Goal: Transaction & Acquisition: Purchase product/service

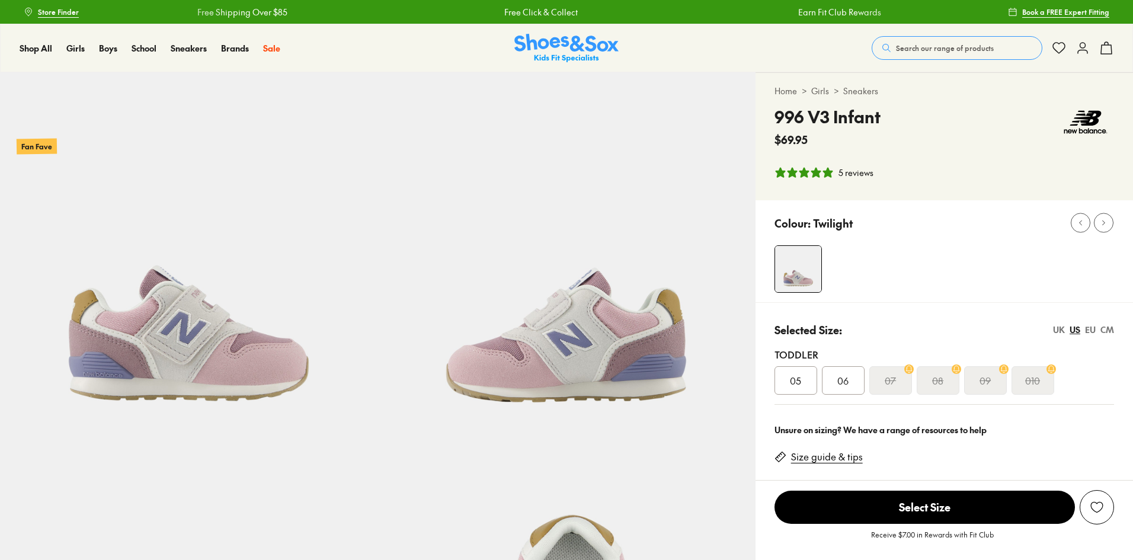
select select "*"
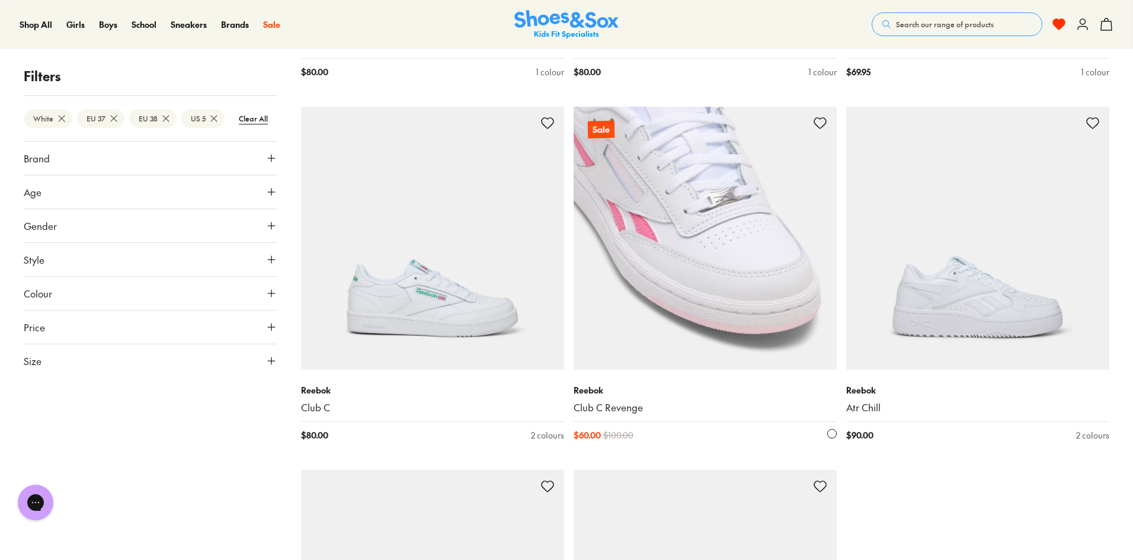
scroll to position [1244, 0]
click at [700, 214] on img at bounding box center [704, 238] width 263 height 263
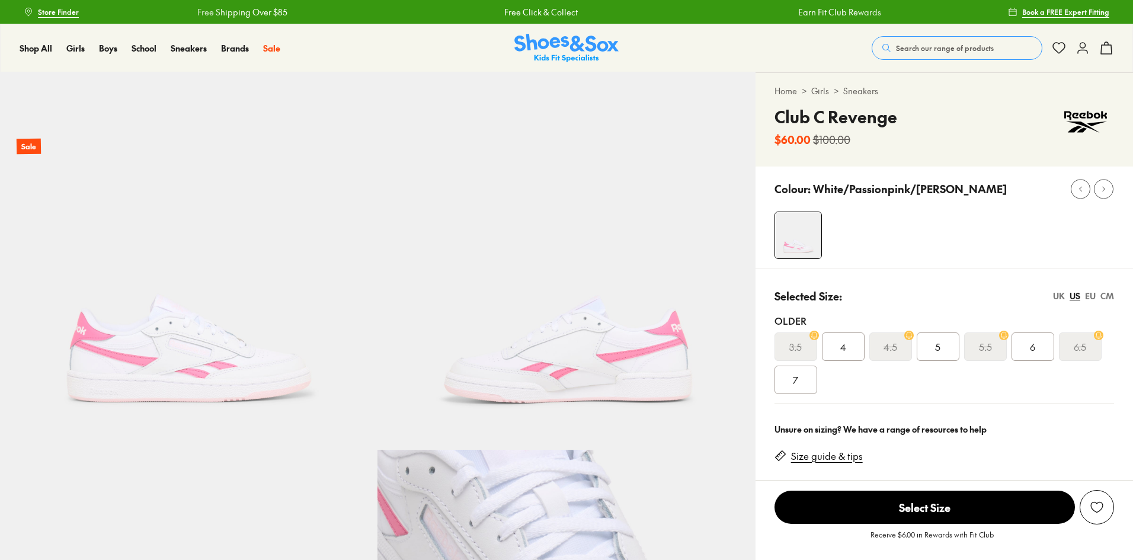
select select "*"
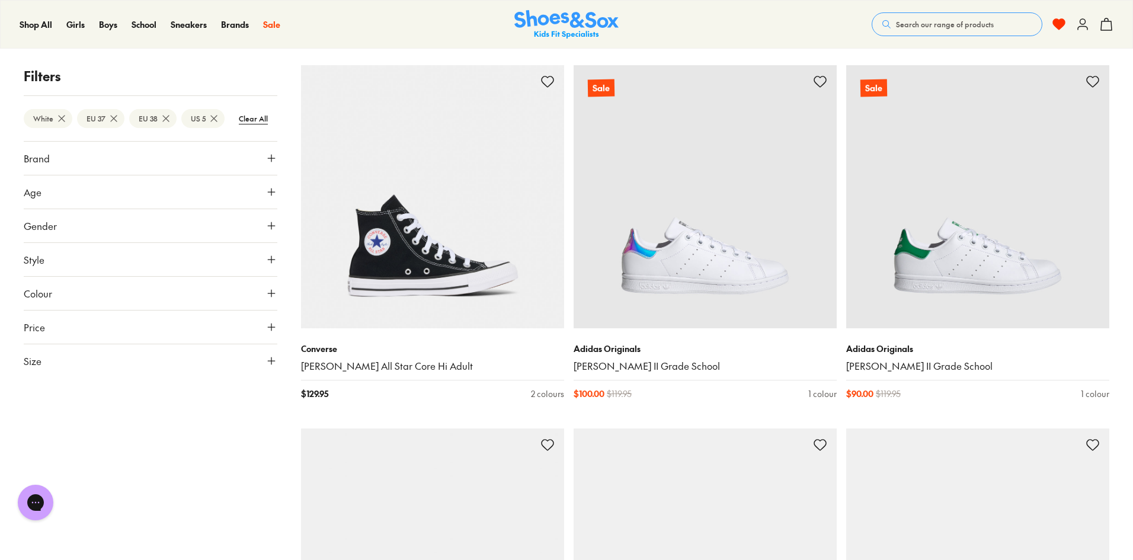
scroll to position [652, 0]
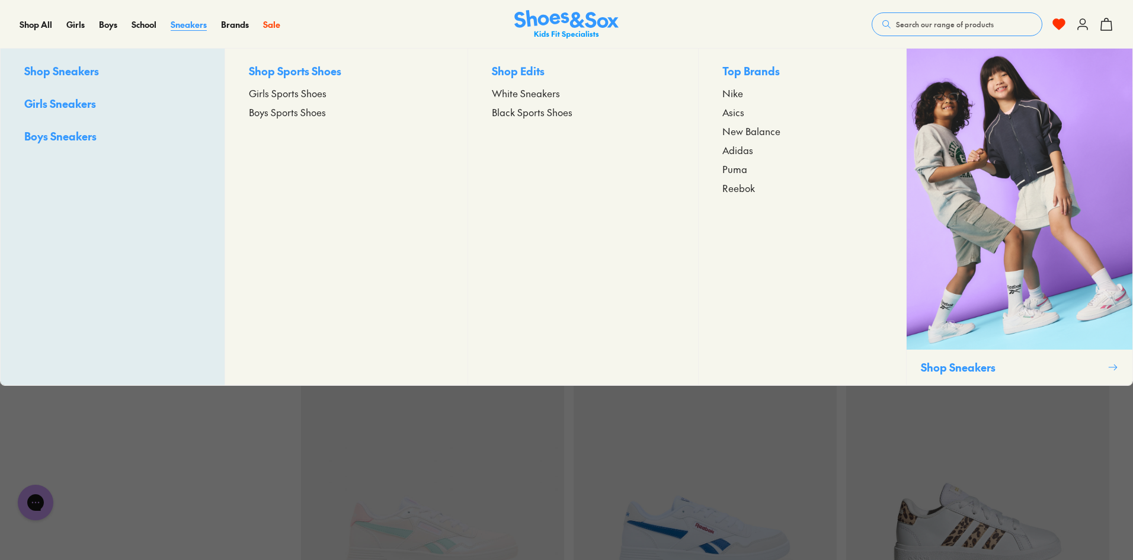
click at [190, 24] on span "Sneakers" at bounding box center [189, 24] width 36 height 12
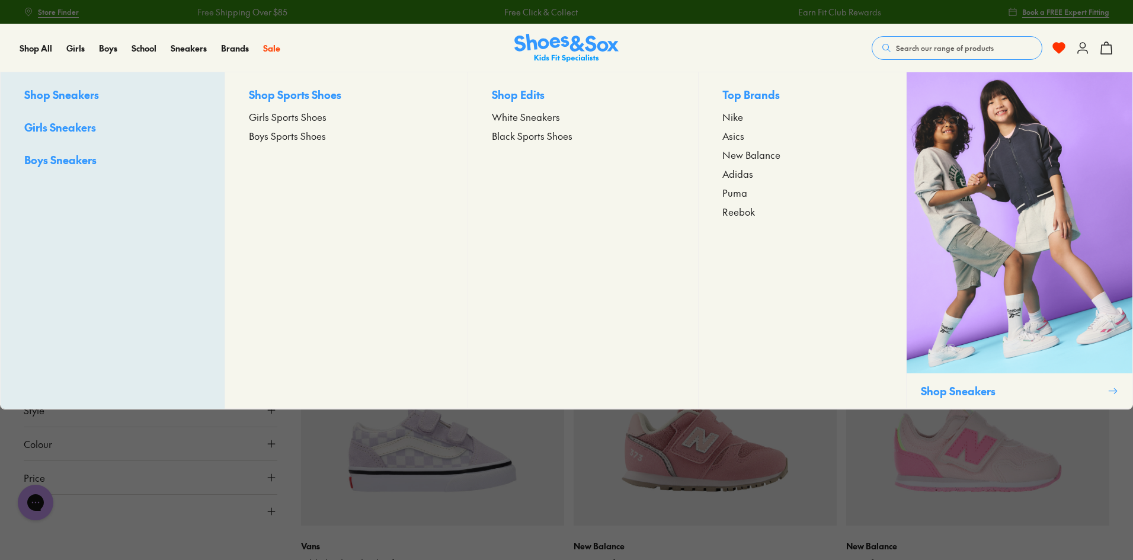
click at [512, 113] on span "White Sneakers" at bounding box center [526, 117] width 68 height 14
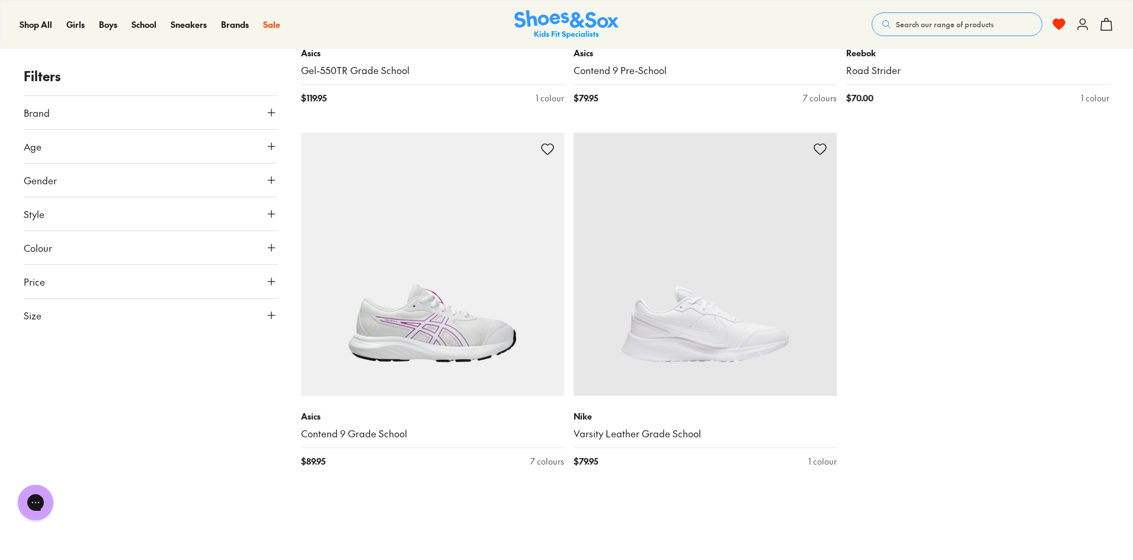
scroll to position [2784, 0]
